Goal: Information Seeking & Learning: Find specific fact

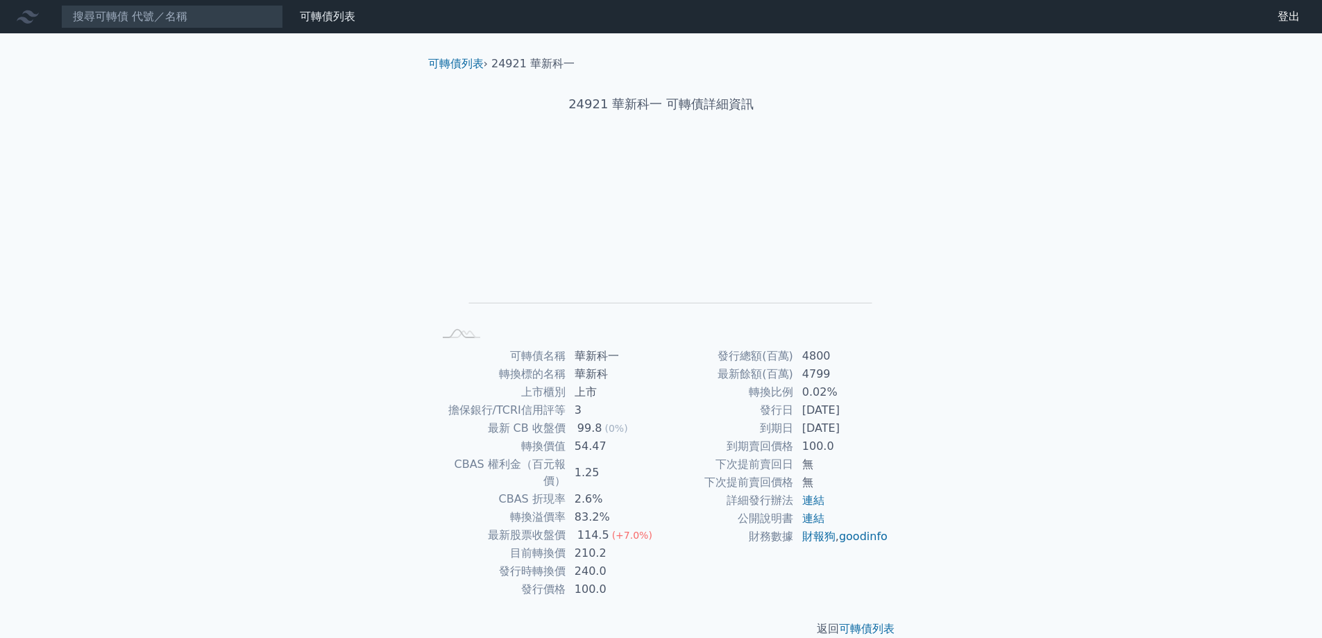
click at [979, 177] on div "可轉債列表 財務數據 可轉債列表 財務數據 登出 登出 可轉債列表 › 24921 華新科一 24921 華新科一 可轉債詳細資訊 Zoom Out L L …" at bounding box center [661, 329] width 1322 height 659
click at [142, 22] on input at bounding box center [172, 17] width 222 height 24
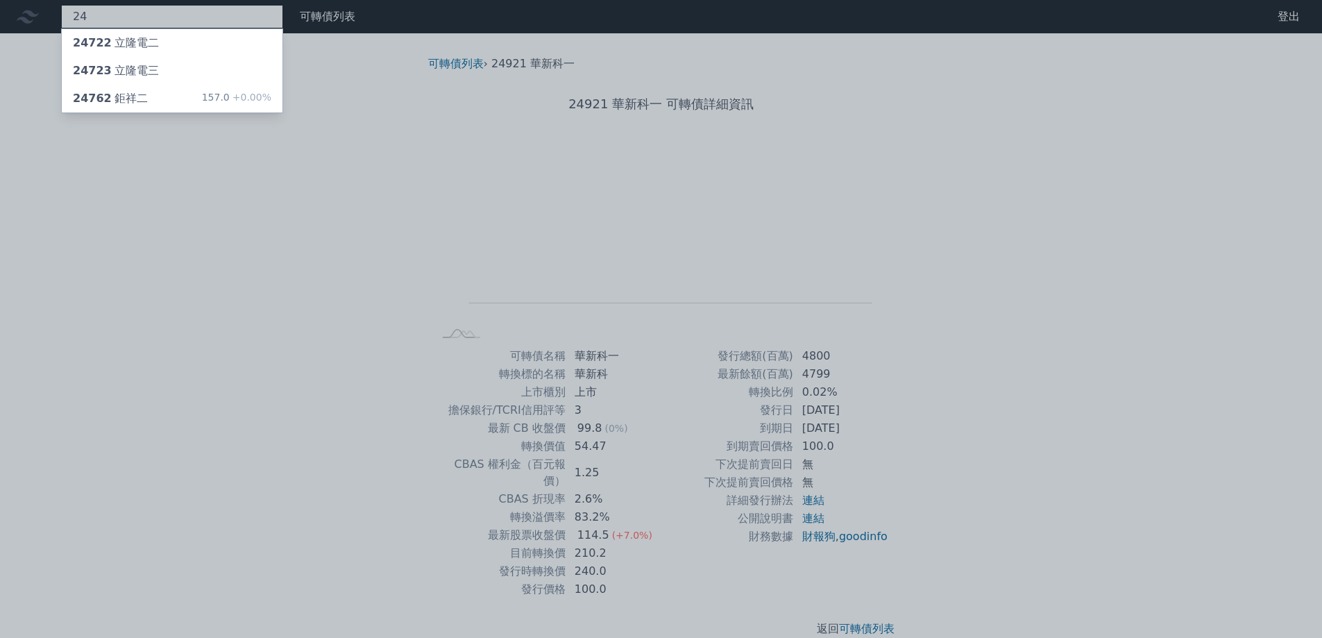
type input "2"
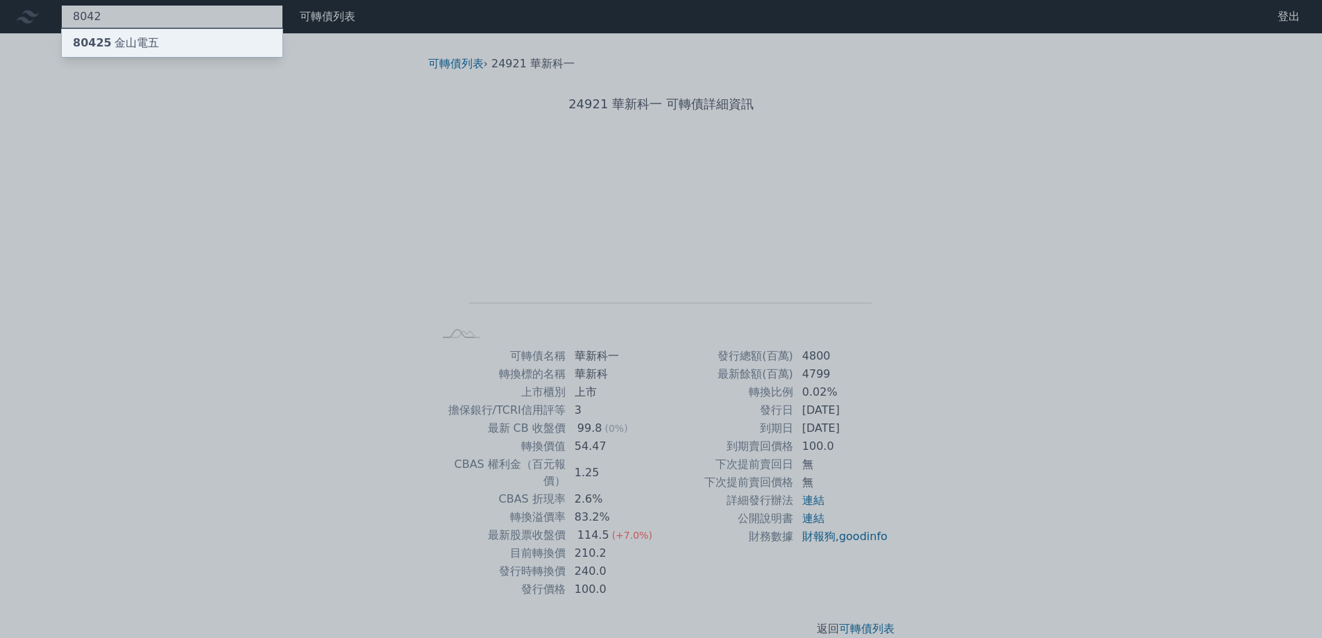
type input "8042"
click at [142, 36] on div "80425 金山電五" at bounding box center [116, 43] width 86 height 17
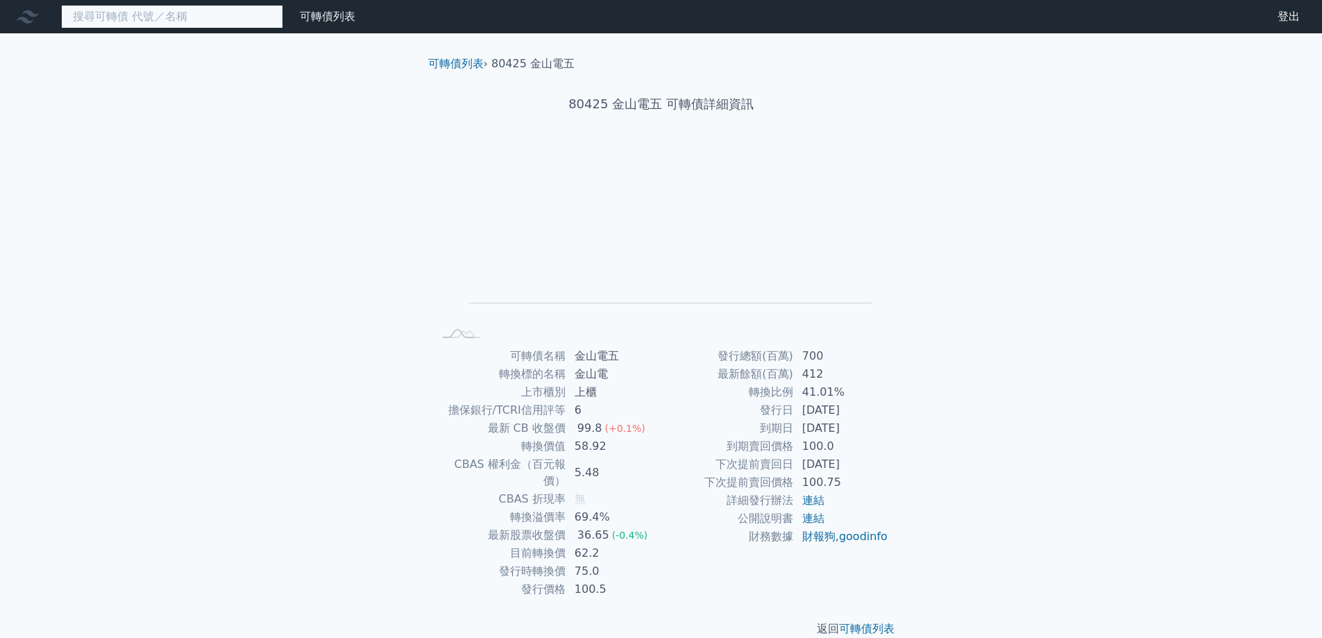
click at [193, 25] on input at bounding box center [172, 17] width 222 height 24
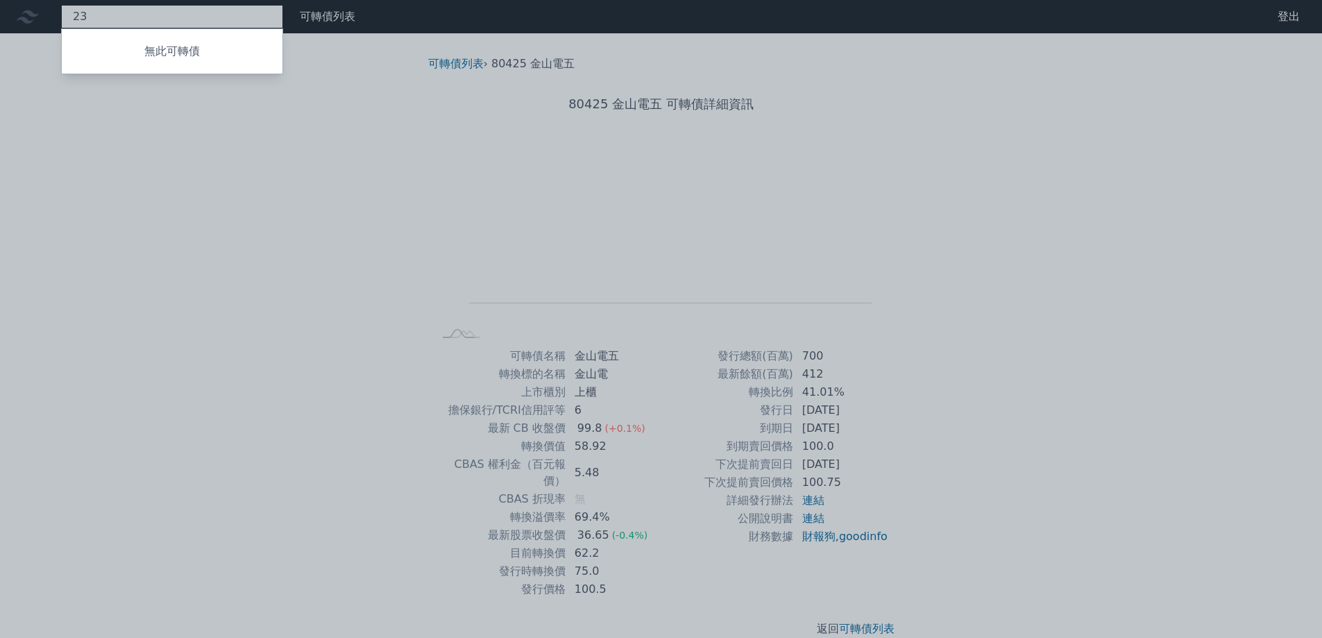
type input "2"
type input "3026"
